Goal: Transaction & Acquisition: Purchase product/service

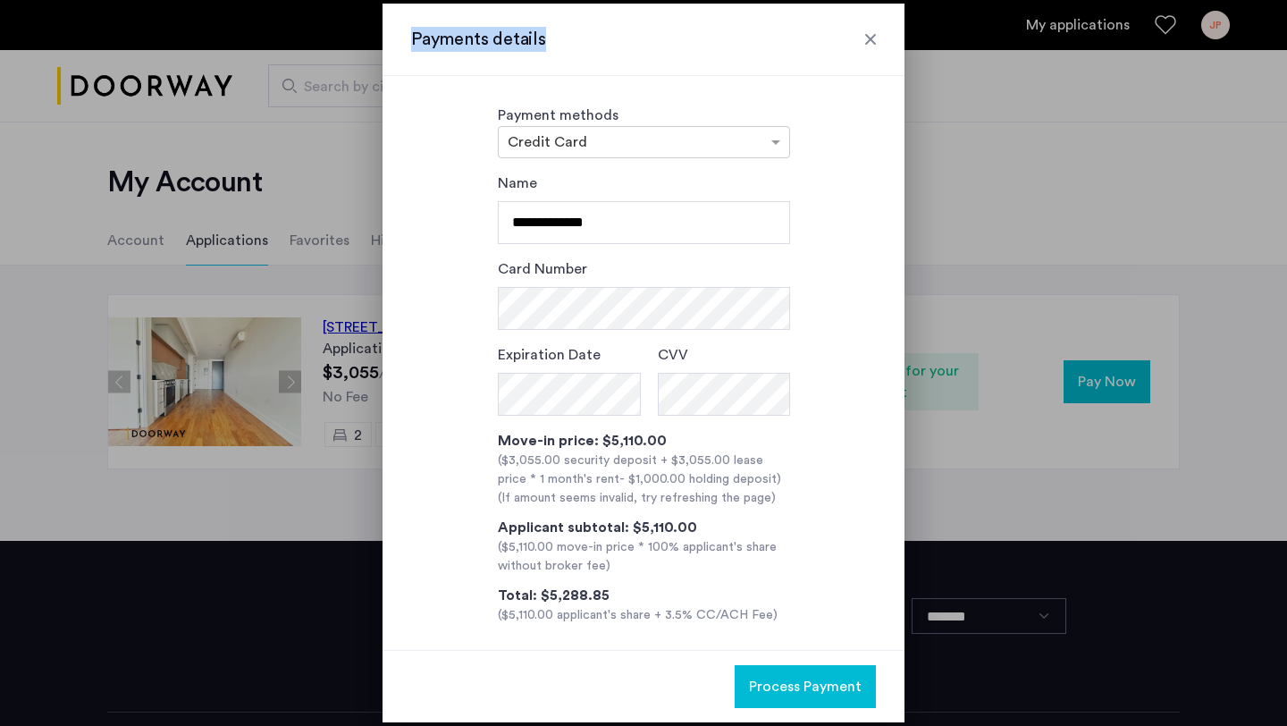
click at [876, 27] on div "Payments details" at bounding box center [643, 40] width 522 height 72
click at [867, 40] on div at bounding box center [870, 39] width 18 height 18
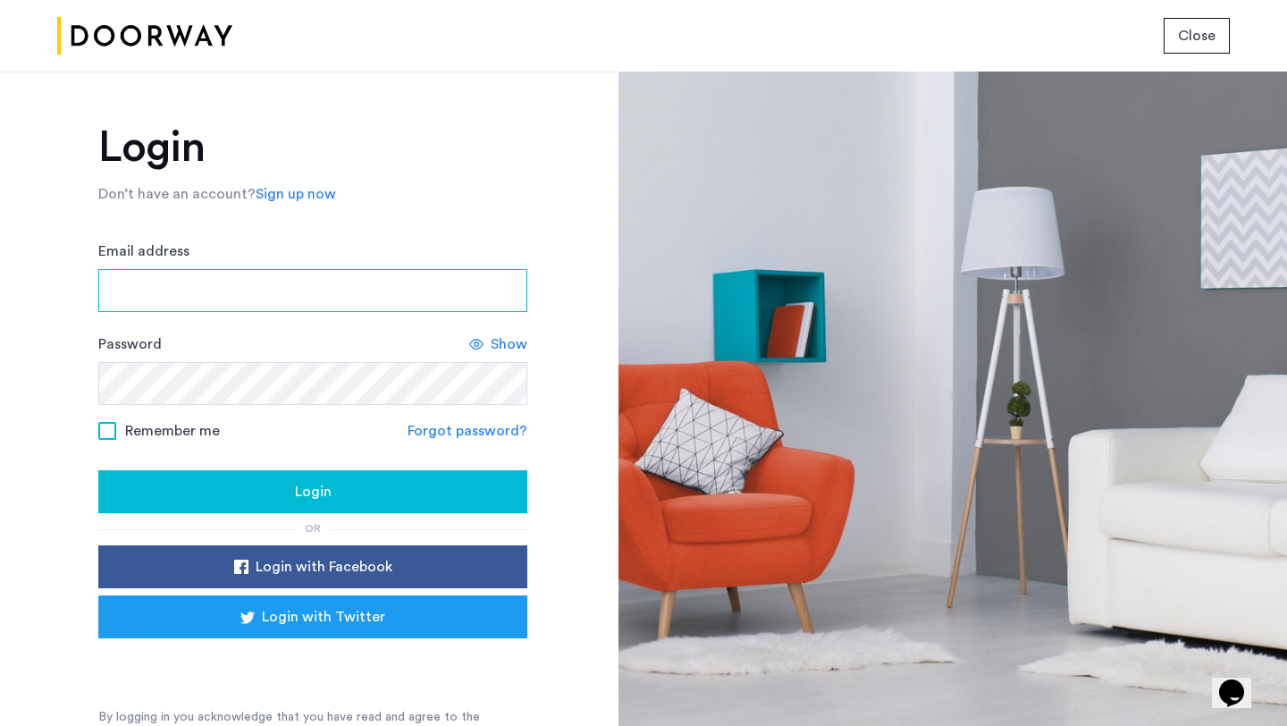
type input "**********"
click at [164, 483] on div "Login" at bounding box center [313, 491] width 400 height 21
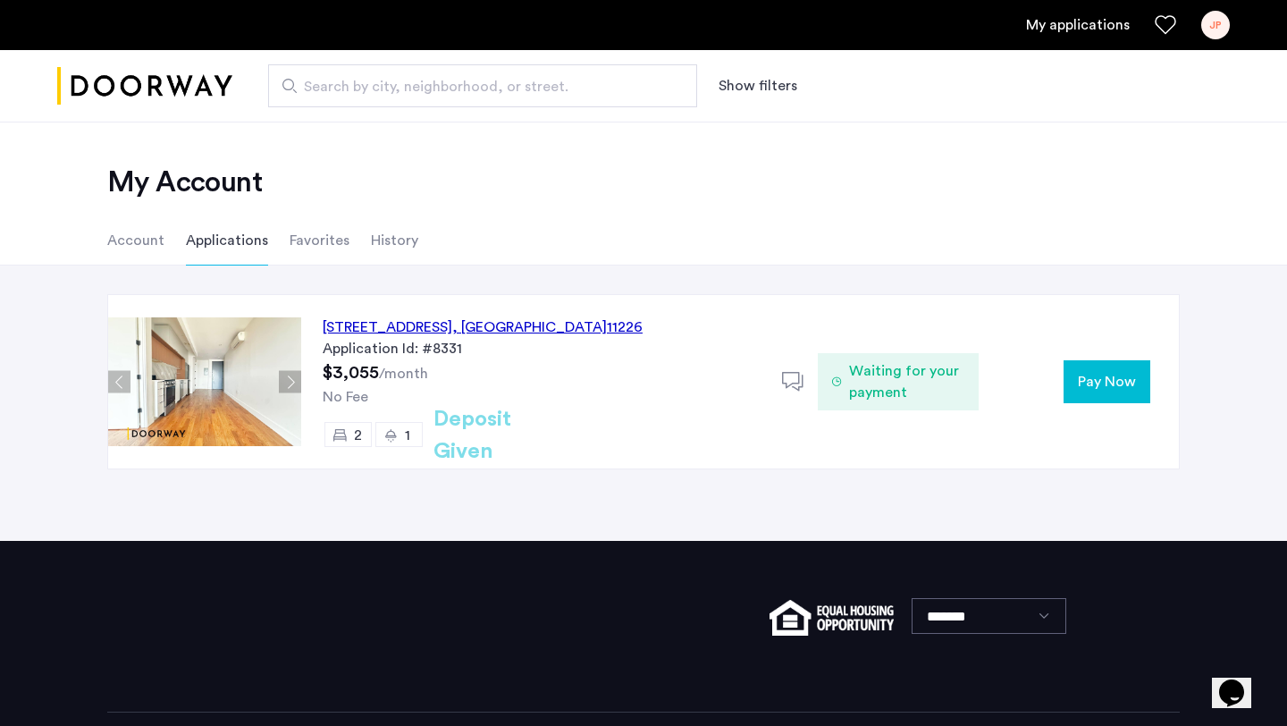
click at [1079, 390] on span "Pay Now" at bounding box center [1107, 381] width 58 height 21
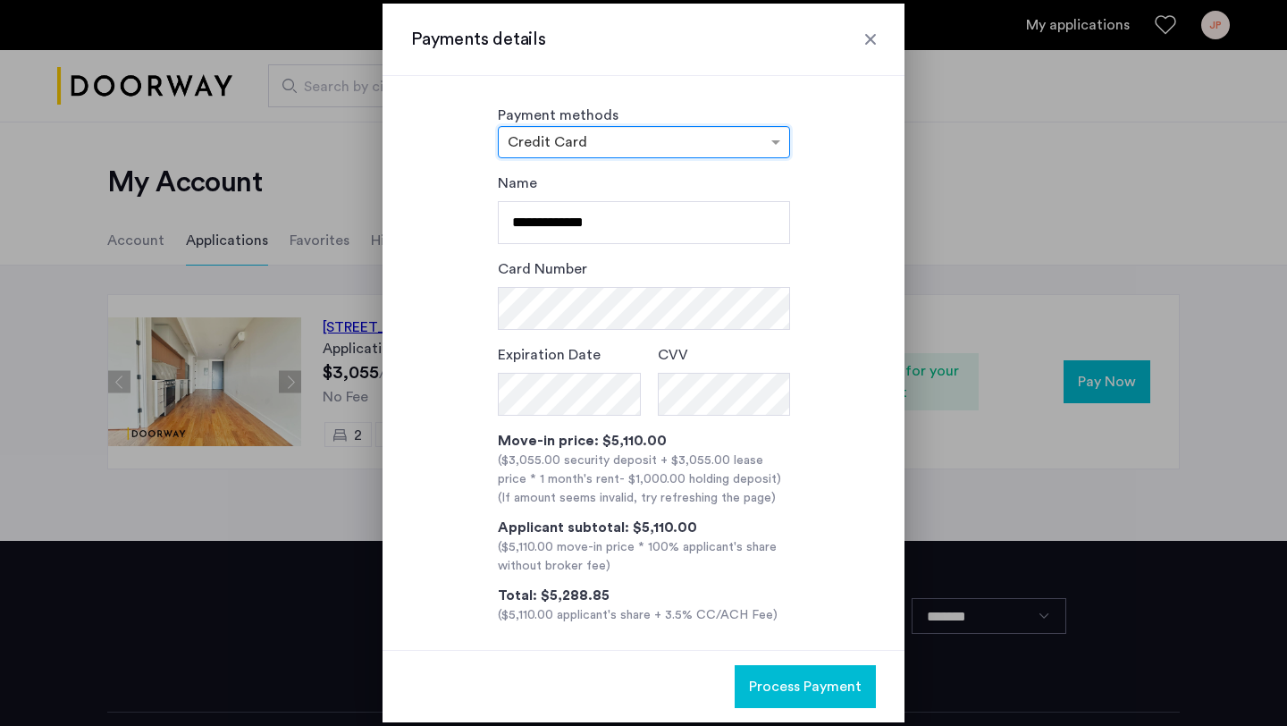
scroll to position [13, 0]
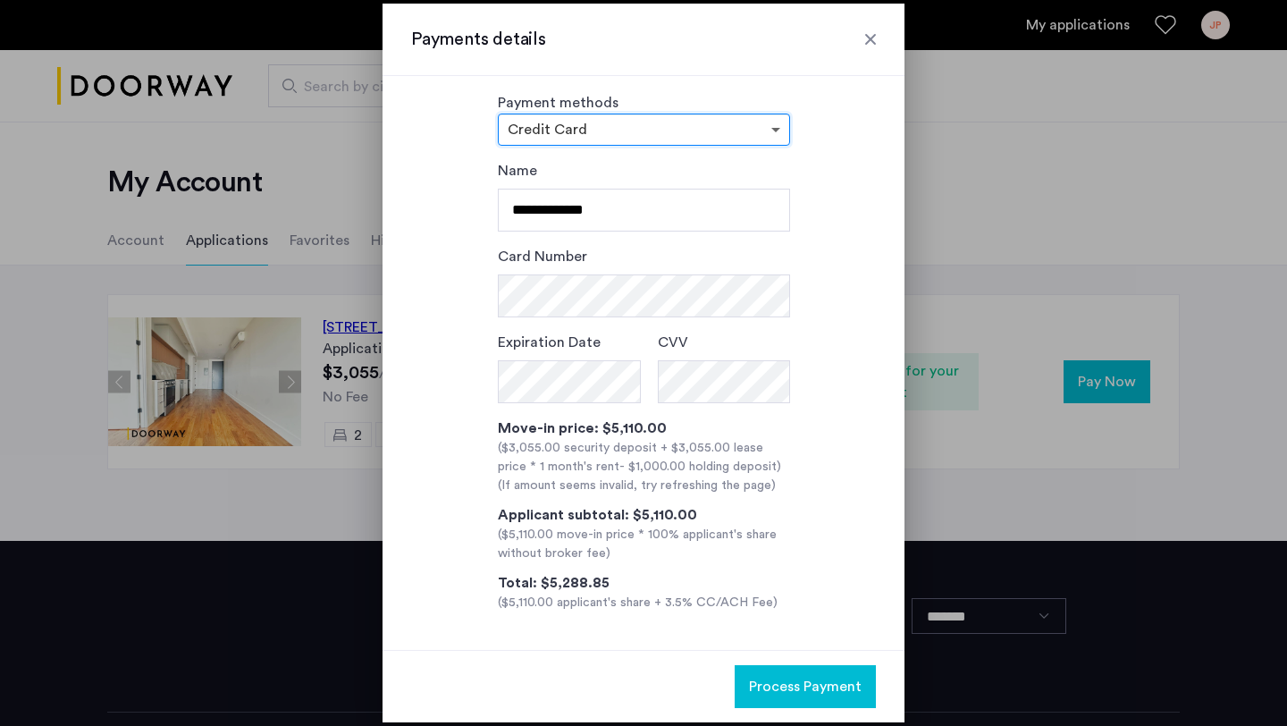
click at [773, 136] on span at bounding box center [778, 129] width 22 height 21
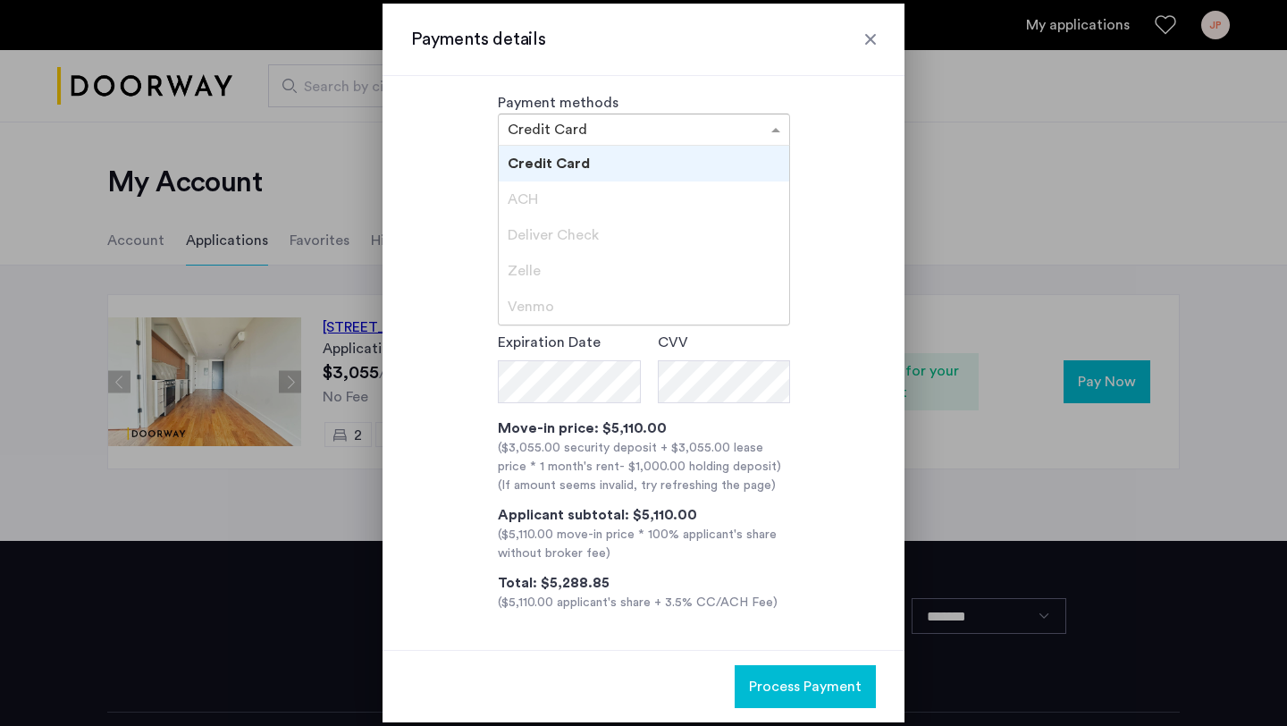
click at [752, 197] on div "ACH" at bounding box center [644, 199] width 290 height 36
click at [877, 36] on div at bounding box center [870, 39] width 18 height 18
